Goal: Check status: Check status

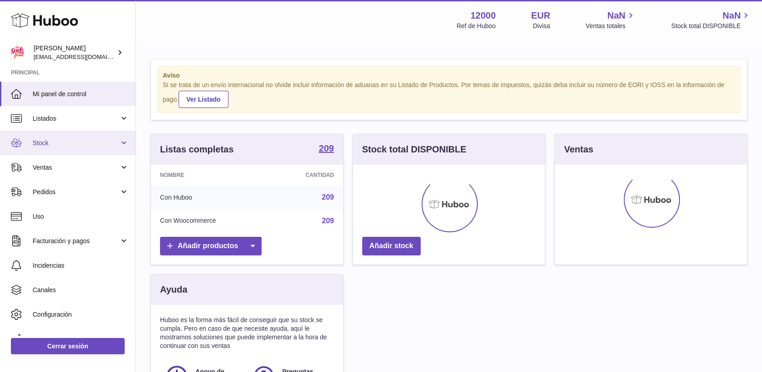
click at [44, 143] on span "Stock" at bounding box center [76, 143] width 87 height 9
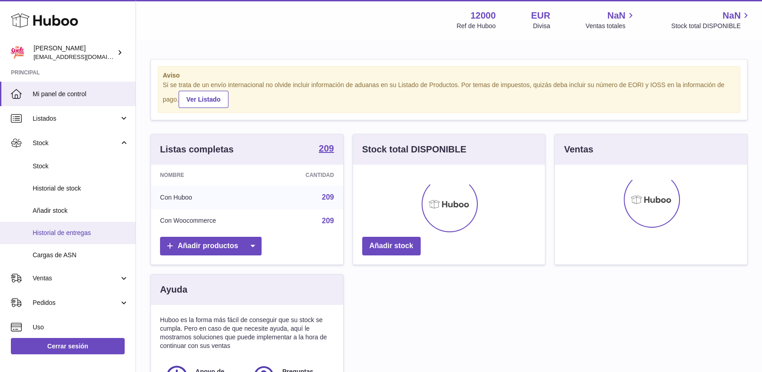
click at [73, 227] on link "Historial de entregas" at bounding box center [68, 233] width 136 height 22
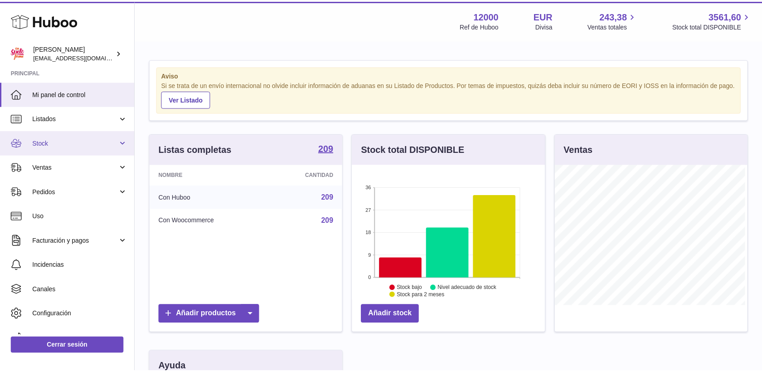
scroll to position [141, 194]
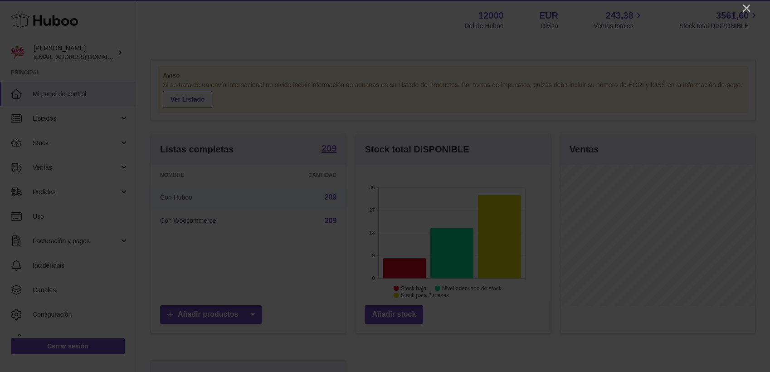
click at [747, 7] on icon "Close" at bounding box center [746, 8] width 11 height 11
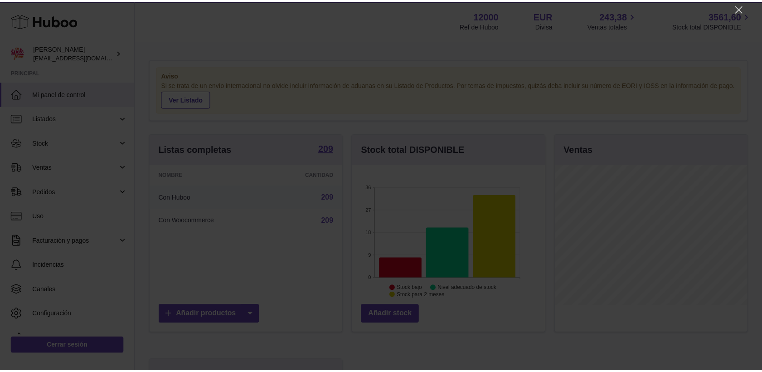
scroll to position [453112, 453061]
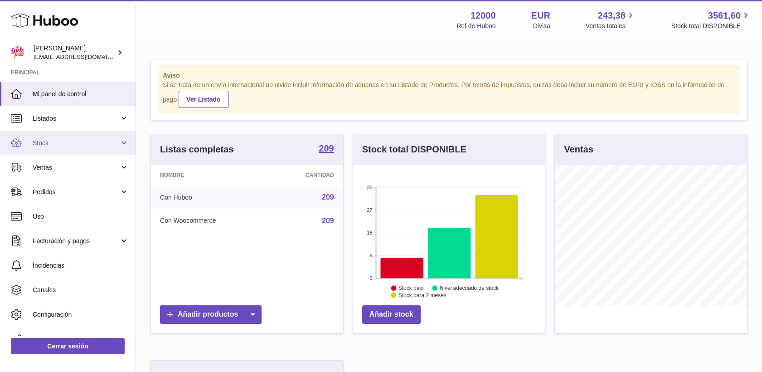
click at [58, 142] on span "Stock" at bounding box center [76, 143] width 87 height 9
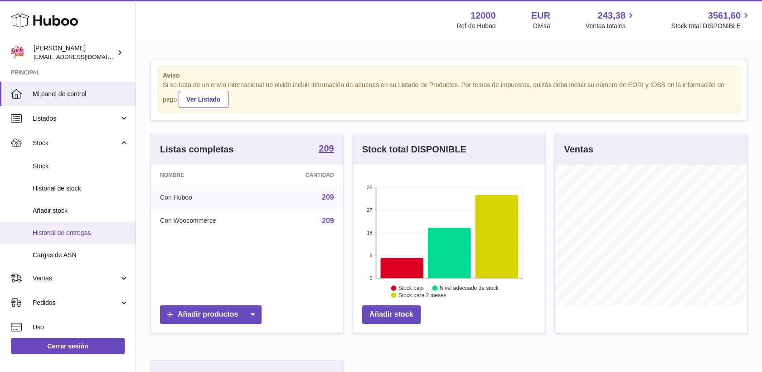
click at [82, 237] on span "Historial de entregas" at bounding box center [81, 232] width 96 height 9
